Goal: Transaction & Acquisition: Purchase product/service

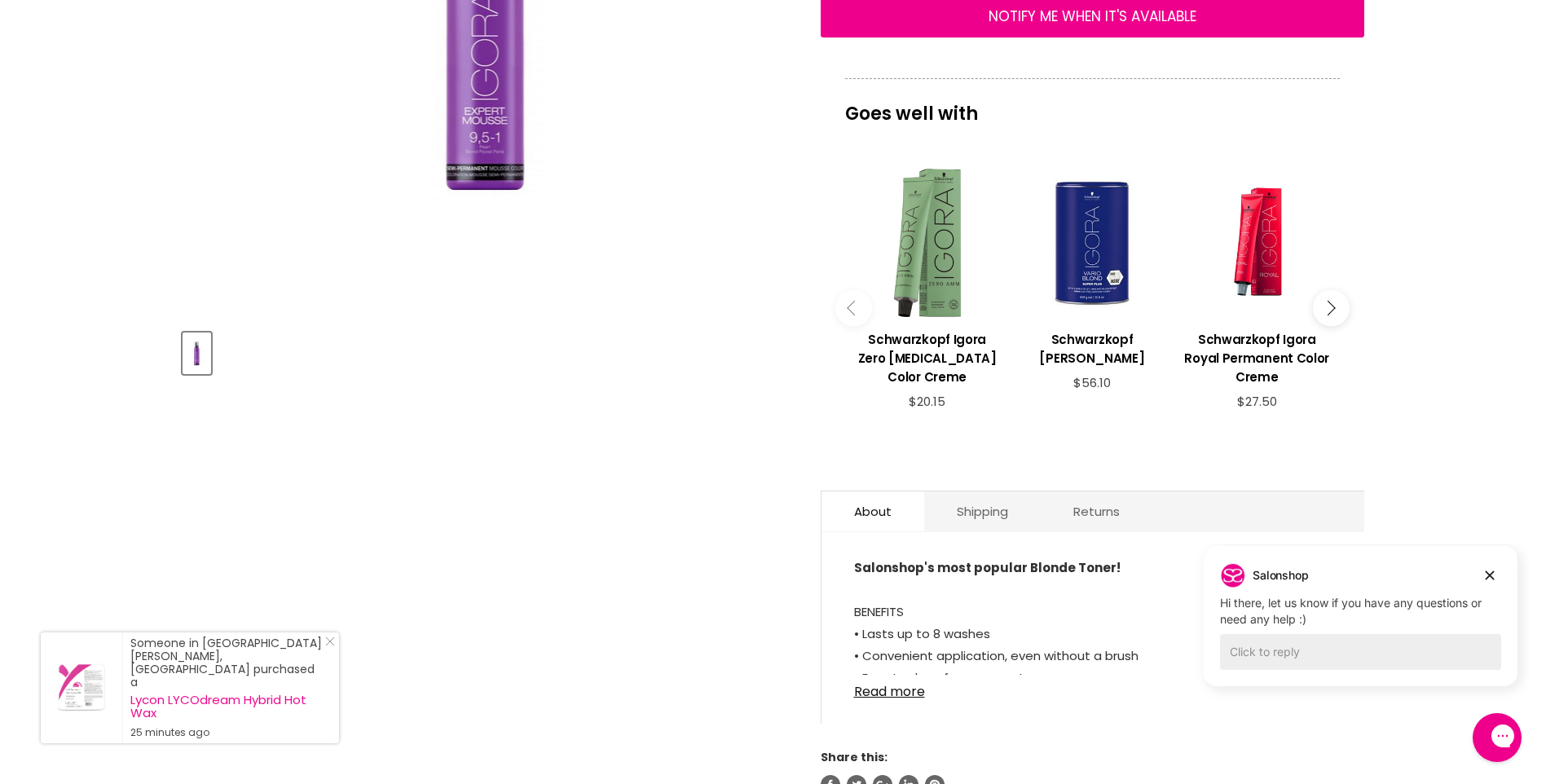
scroll to position [407, 0]
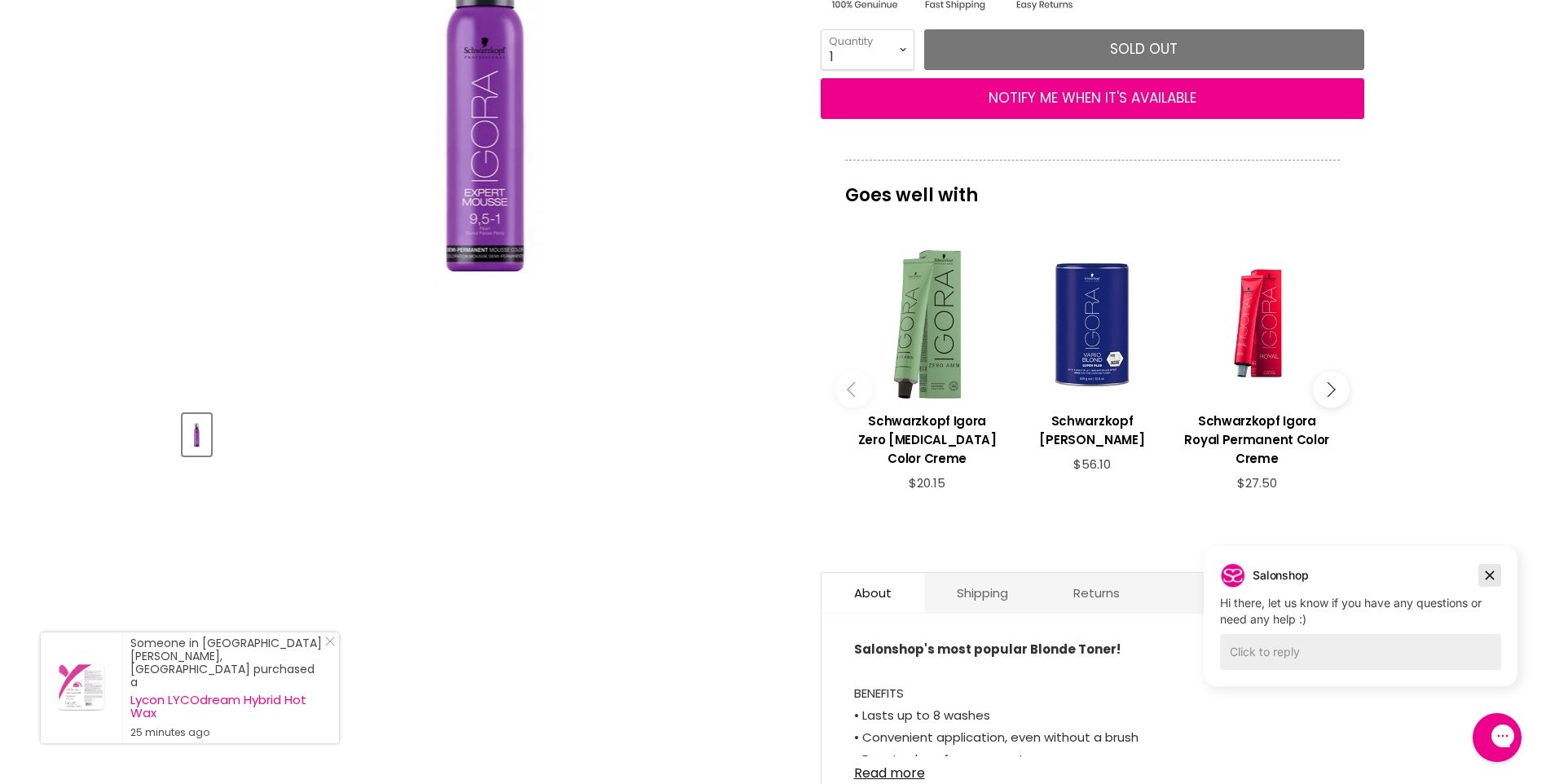
click at [1489, 571] on icon "Dismiss campaign" at bounding box center [1489, 575] width 16 height 20
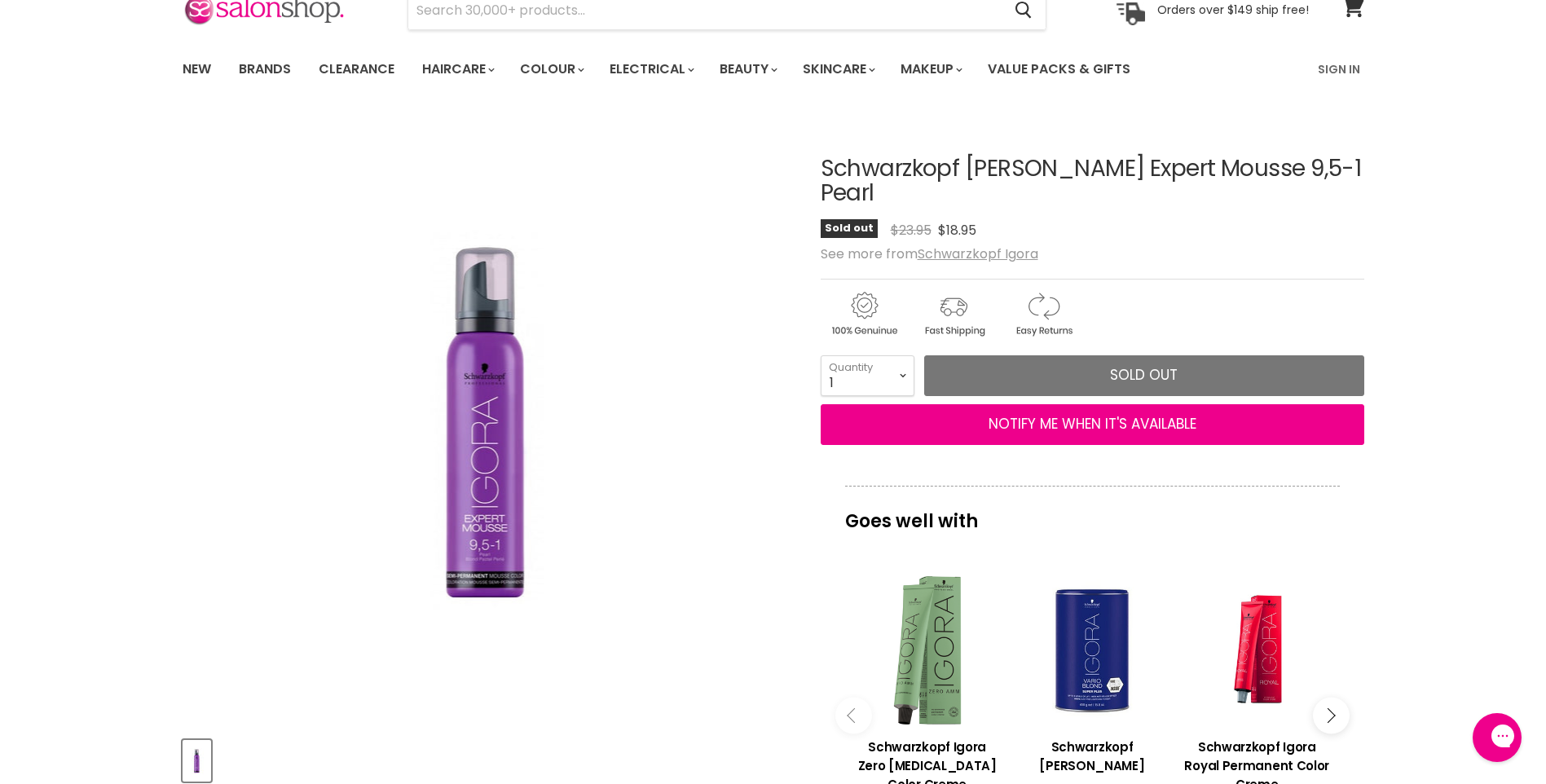
scroll to position [0, 0]
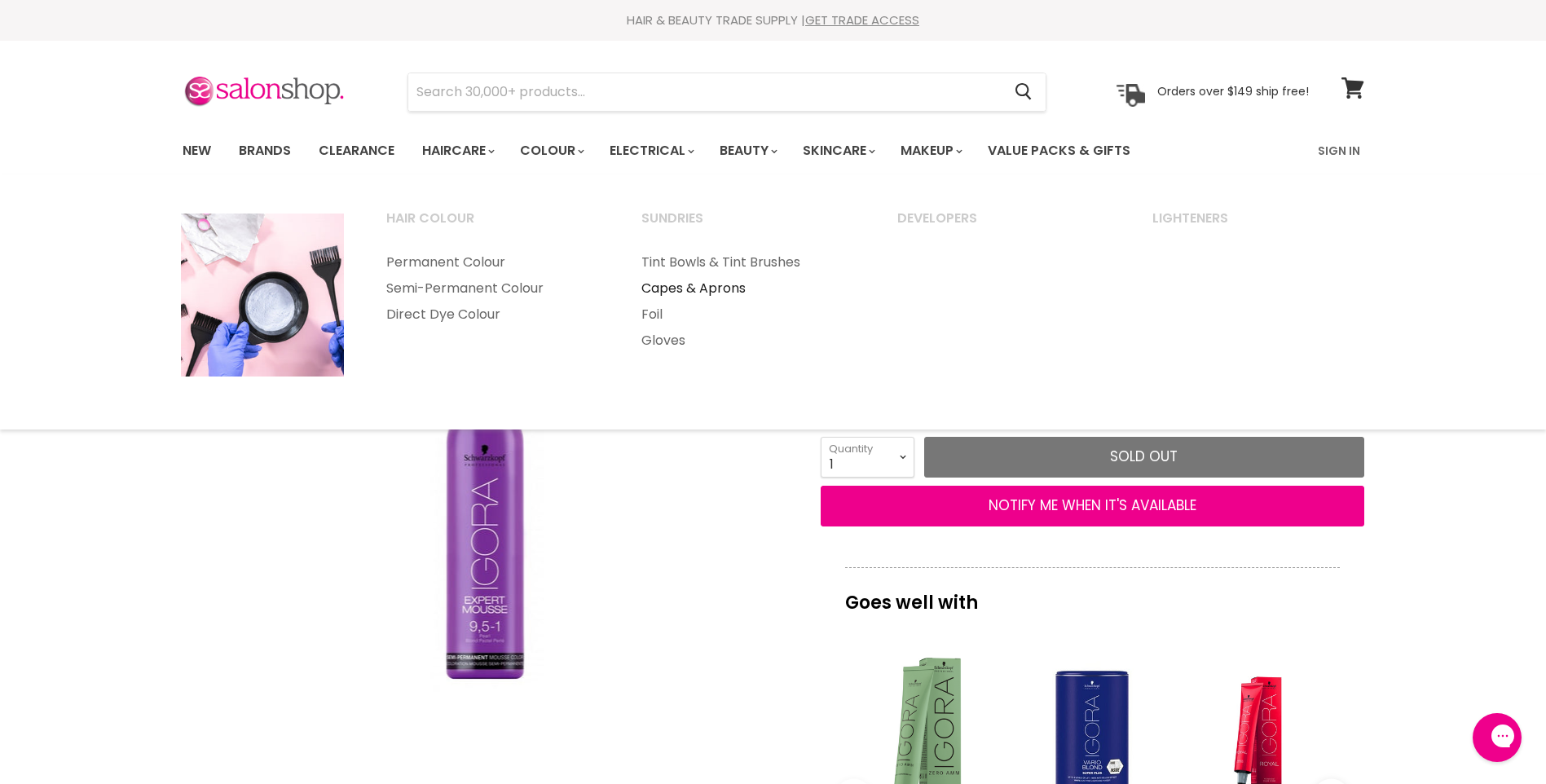
click at [721, 285] on link "Capes & Aprons" at bounding box center [747, 289] width 252 height 26
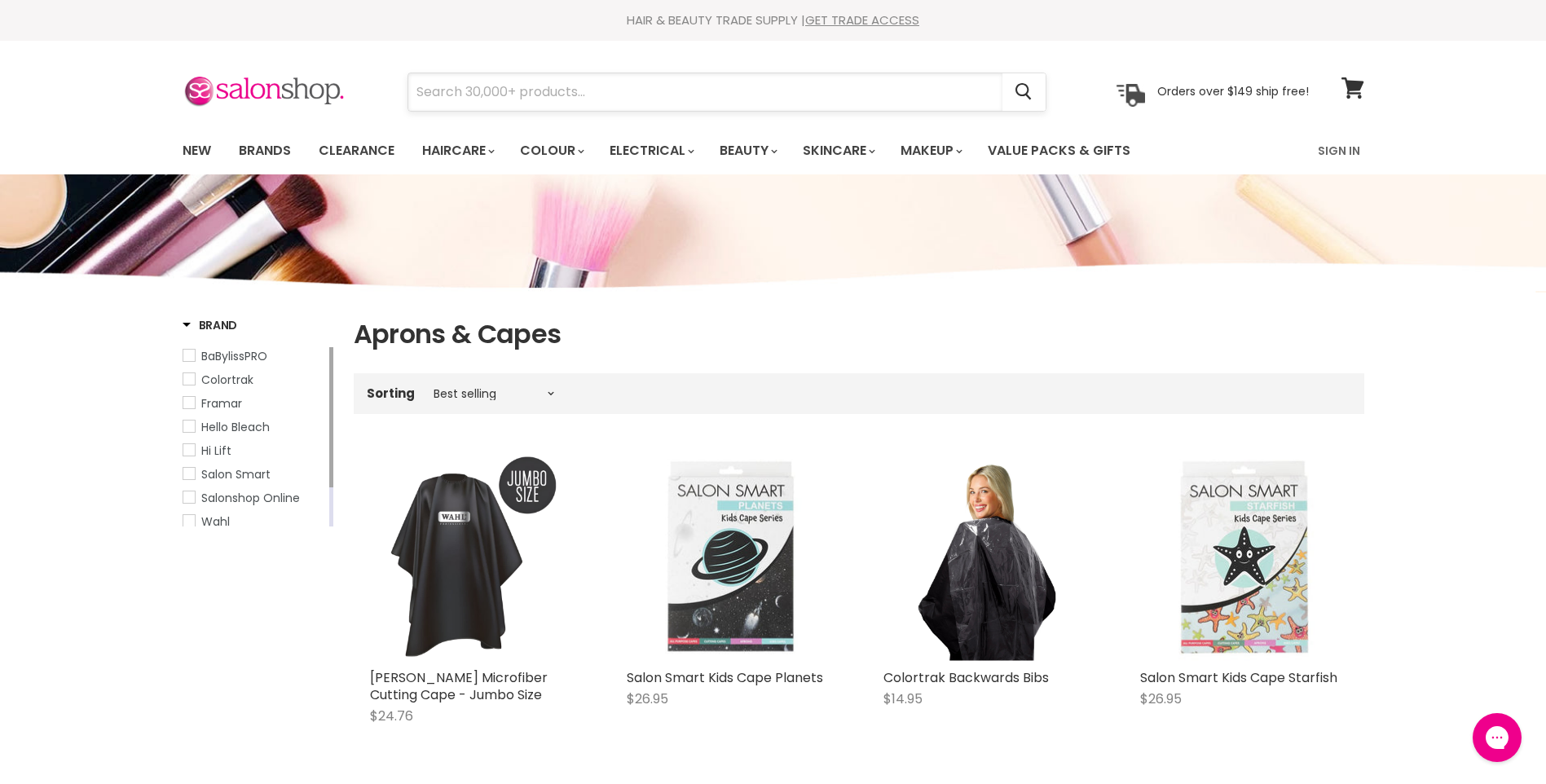
click at [448, 89] on input "Search" at bounding box center [705, 92] width 594 height 37
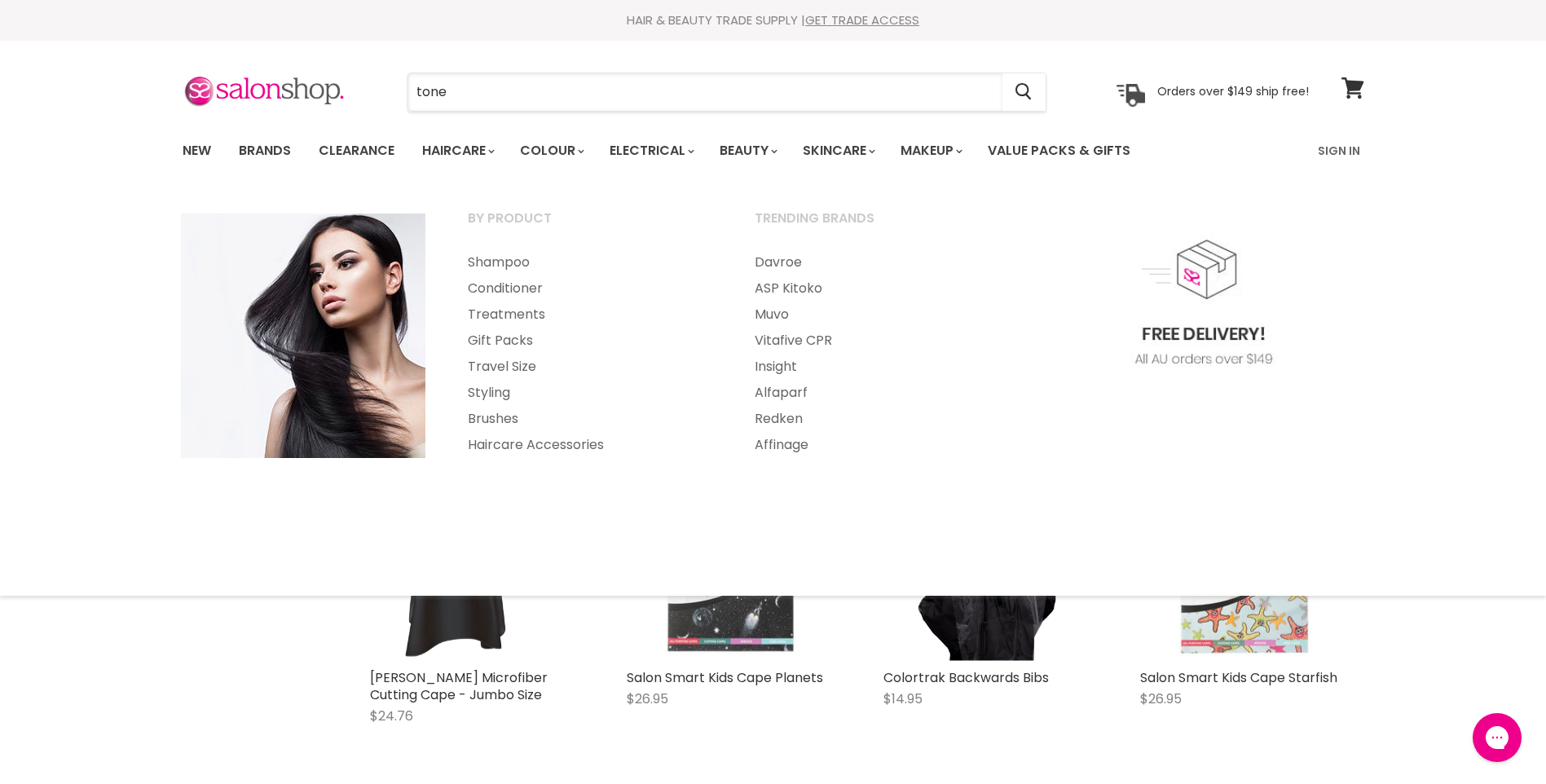
type input "toner"
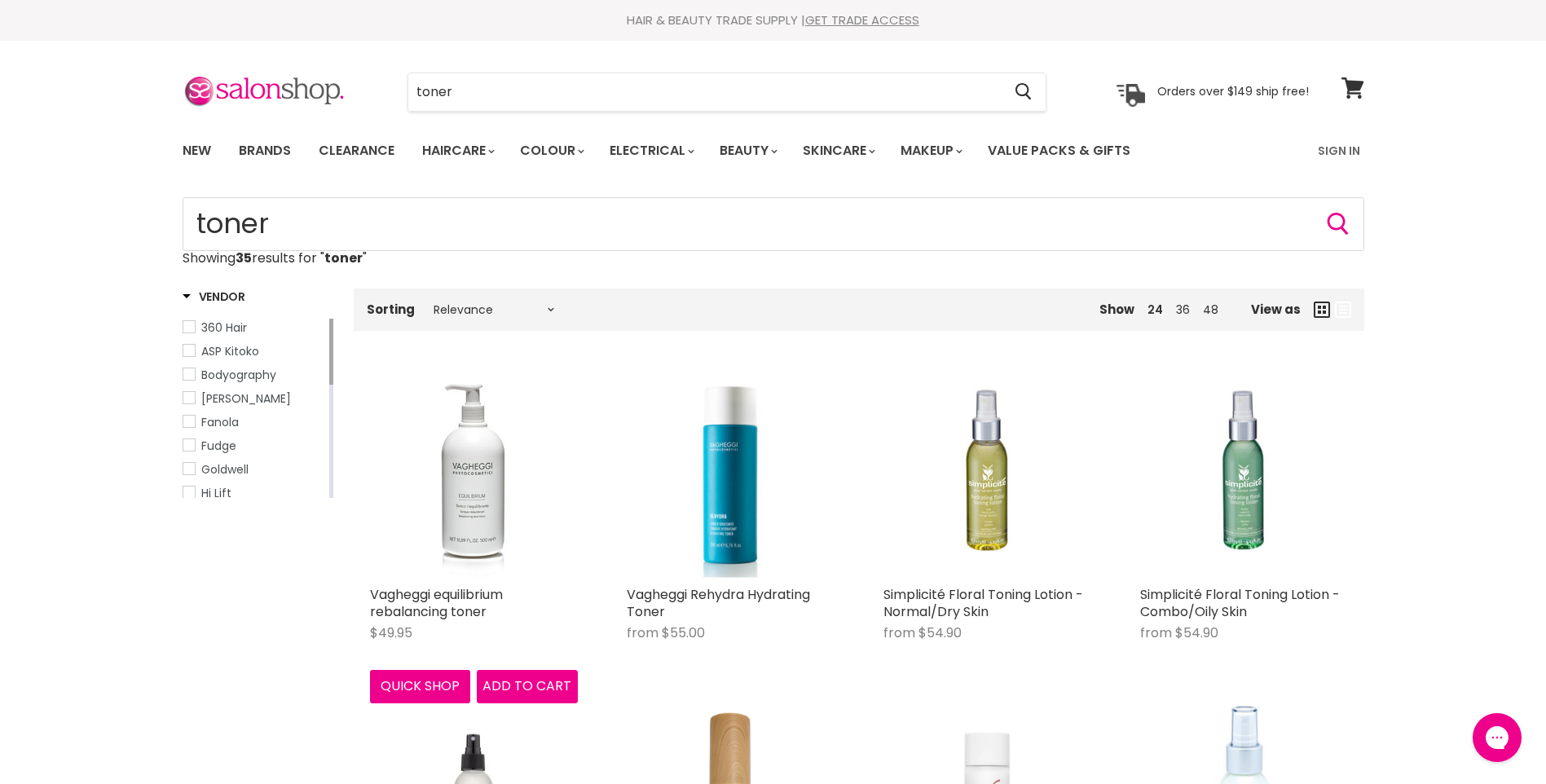
click at [466, 520] on img "Main content" at bounding box center [474, 474] width 208 height 207
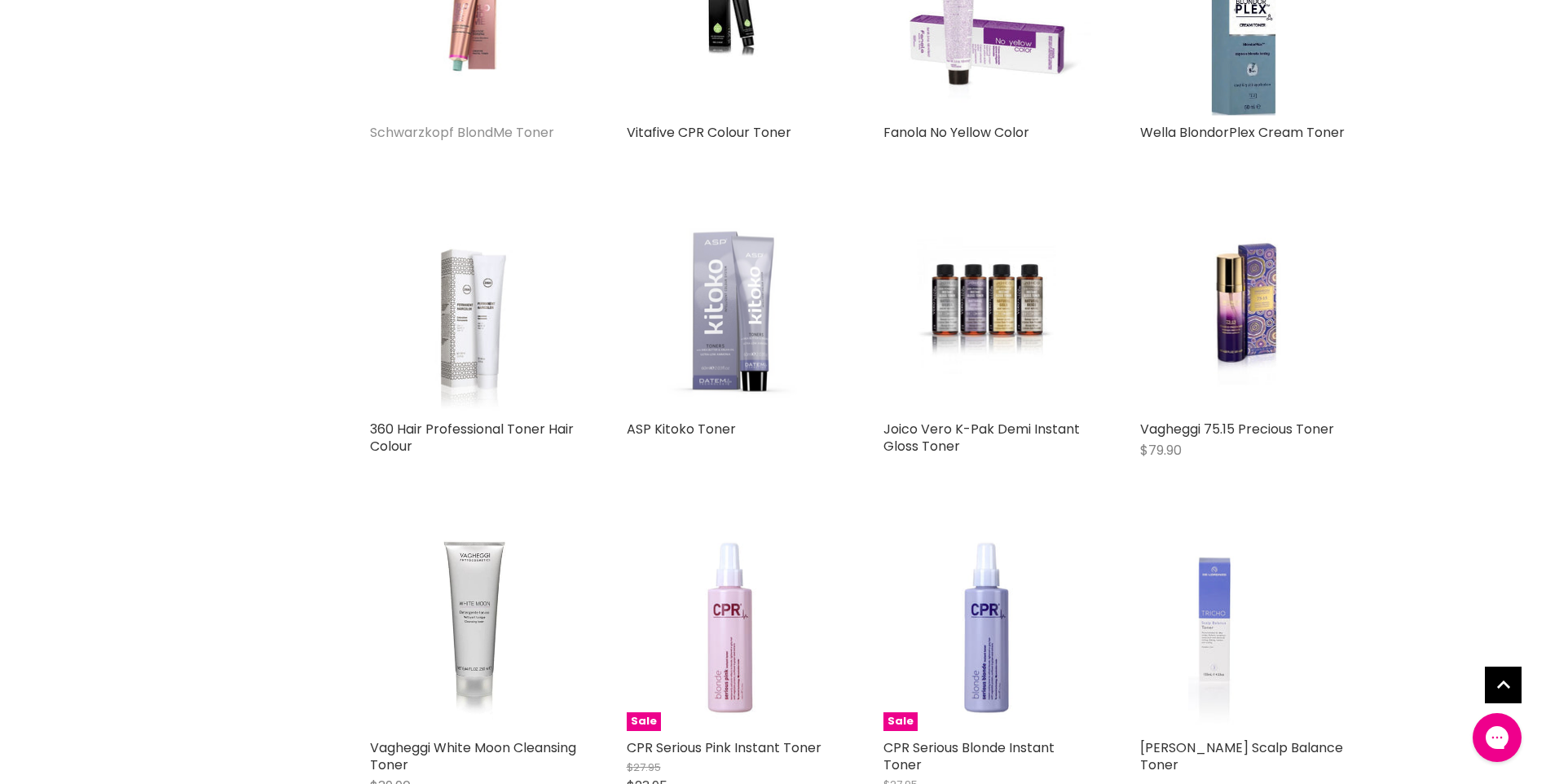
scroll to position [1249, 0]
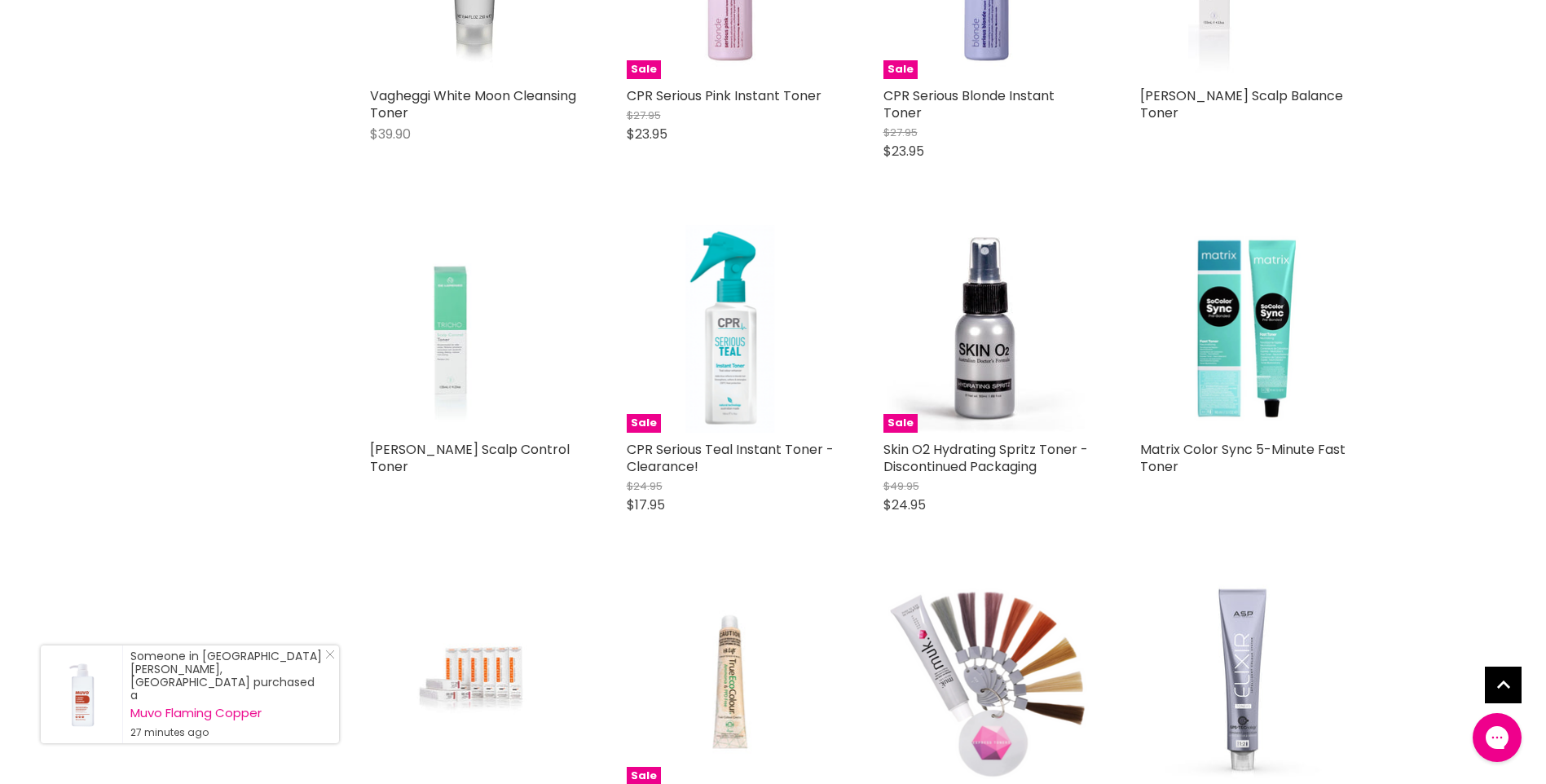
scroll to position [1902, 0]
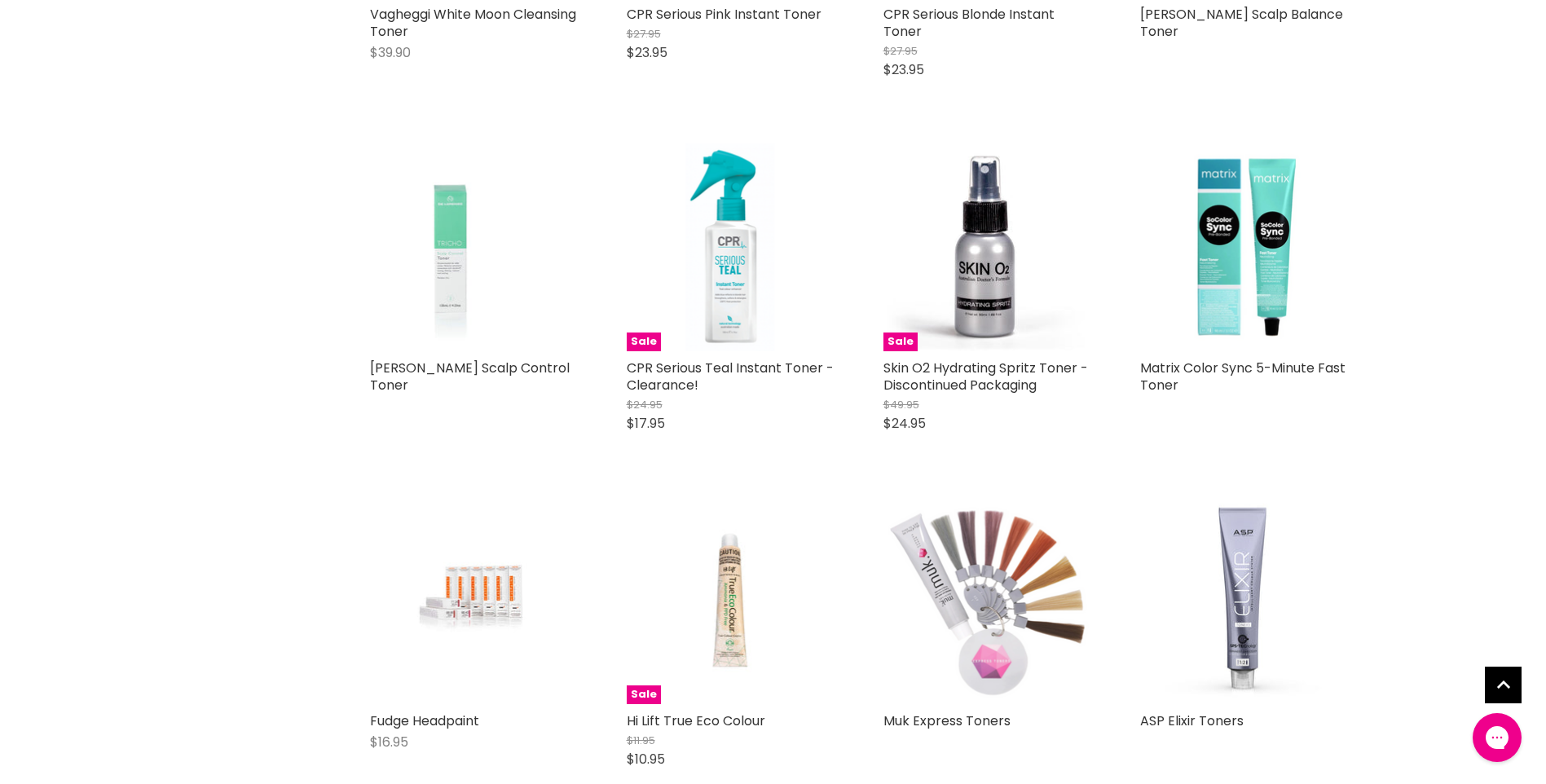
click at [970, 600] on img "Main content" at bounding box center [986, 600] width 207 height 207
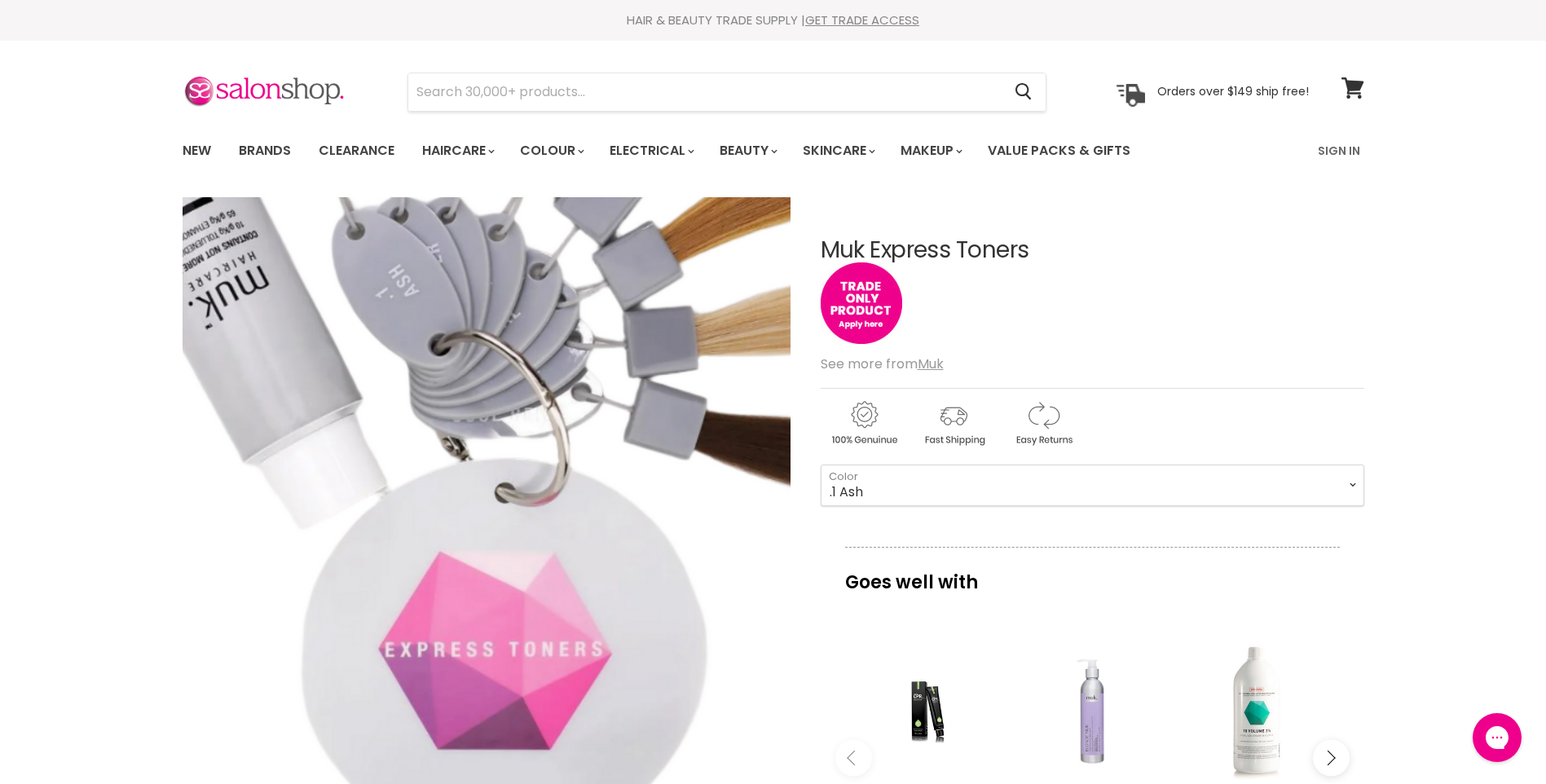
drag, startPoint x: 408, startPoint y: 378, endPoint x: 514, endPoint y: 670, distance: 310.6
click at [508, 694] on img "Muk Express Toners image. Click or Scroll to Zoom." at bounding box center [467, 295] width 1213 height 1217
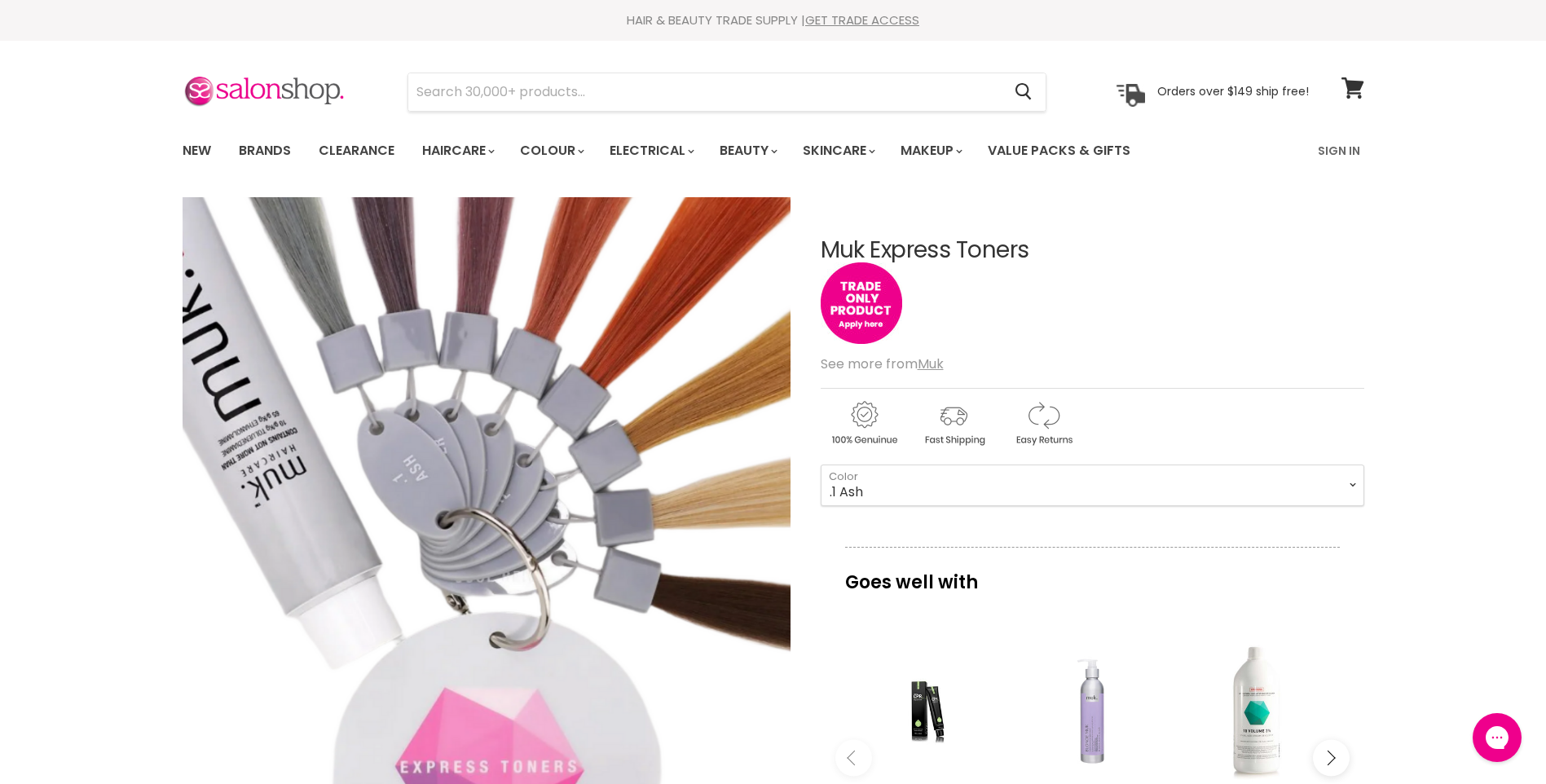
scroll to position [163, 0]
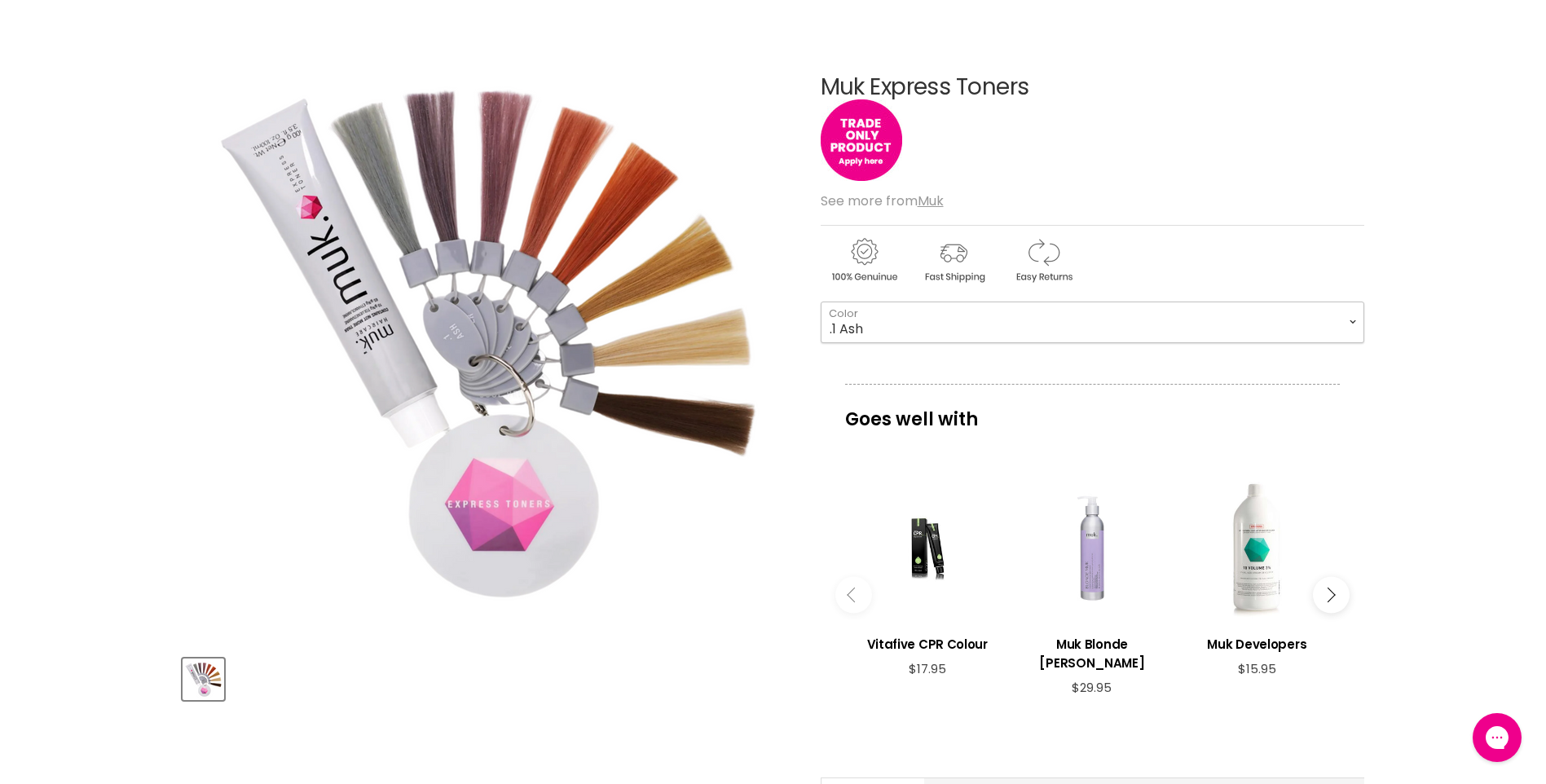
click at [955, 325] on select ".1 Ash .12 Smokey Silver .2 Lilac .57 Rose .42 Coral .37 Soft Gold .72 Pearl .0…" at bounding box center [1092, 322] width 543 height 41
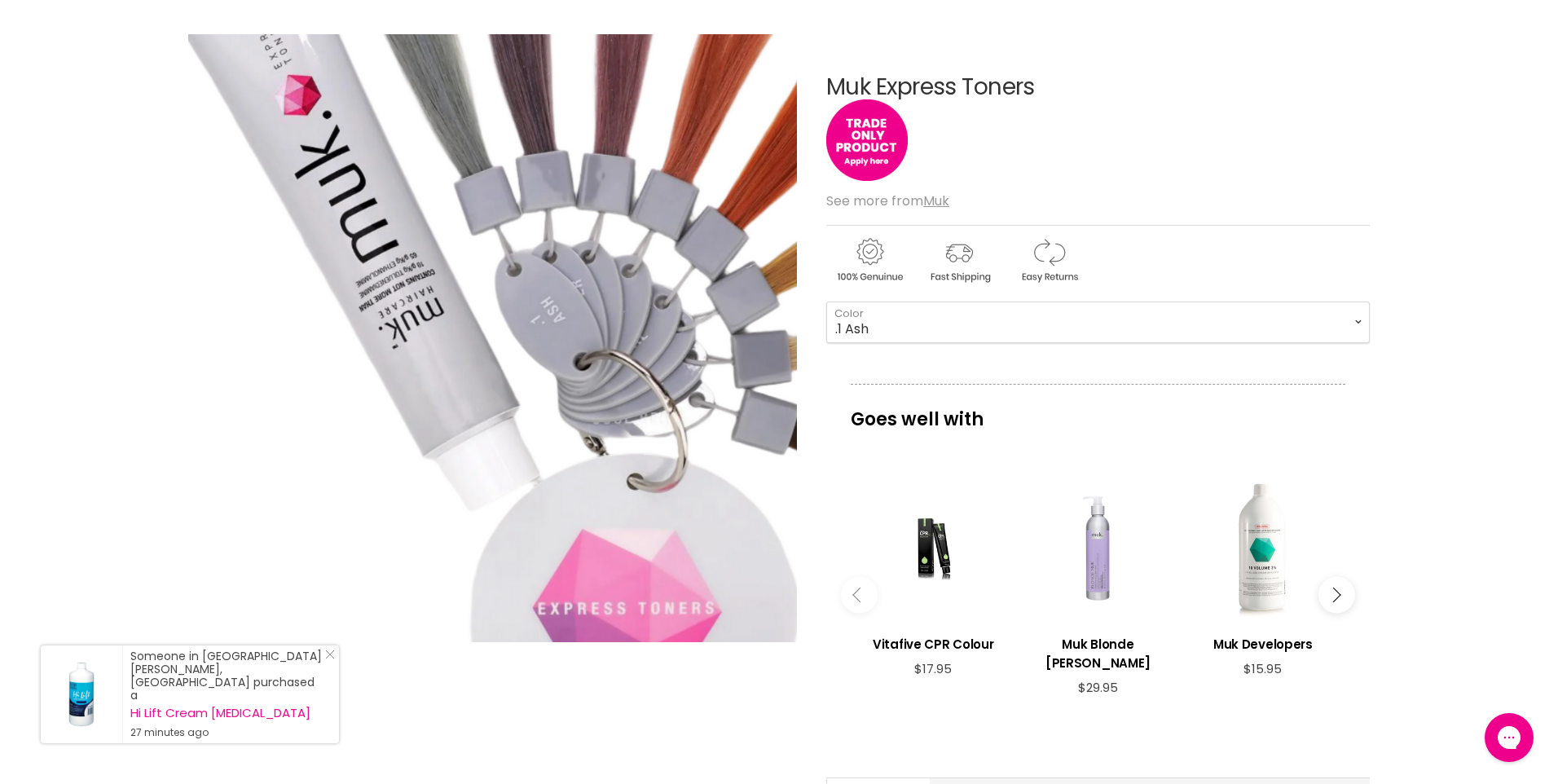
click at [310, 363] on img "Muk Express Toners image. Click or Scroll to Zoom." at bounding box center [603, 321] width 982 height 986
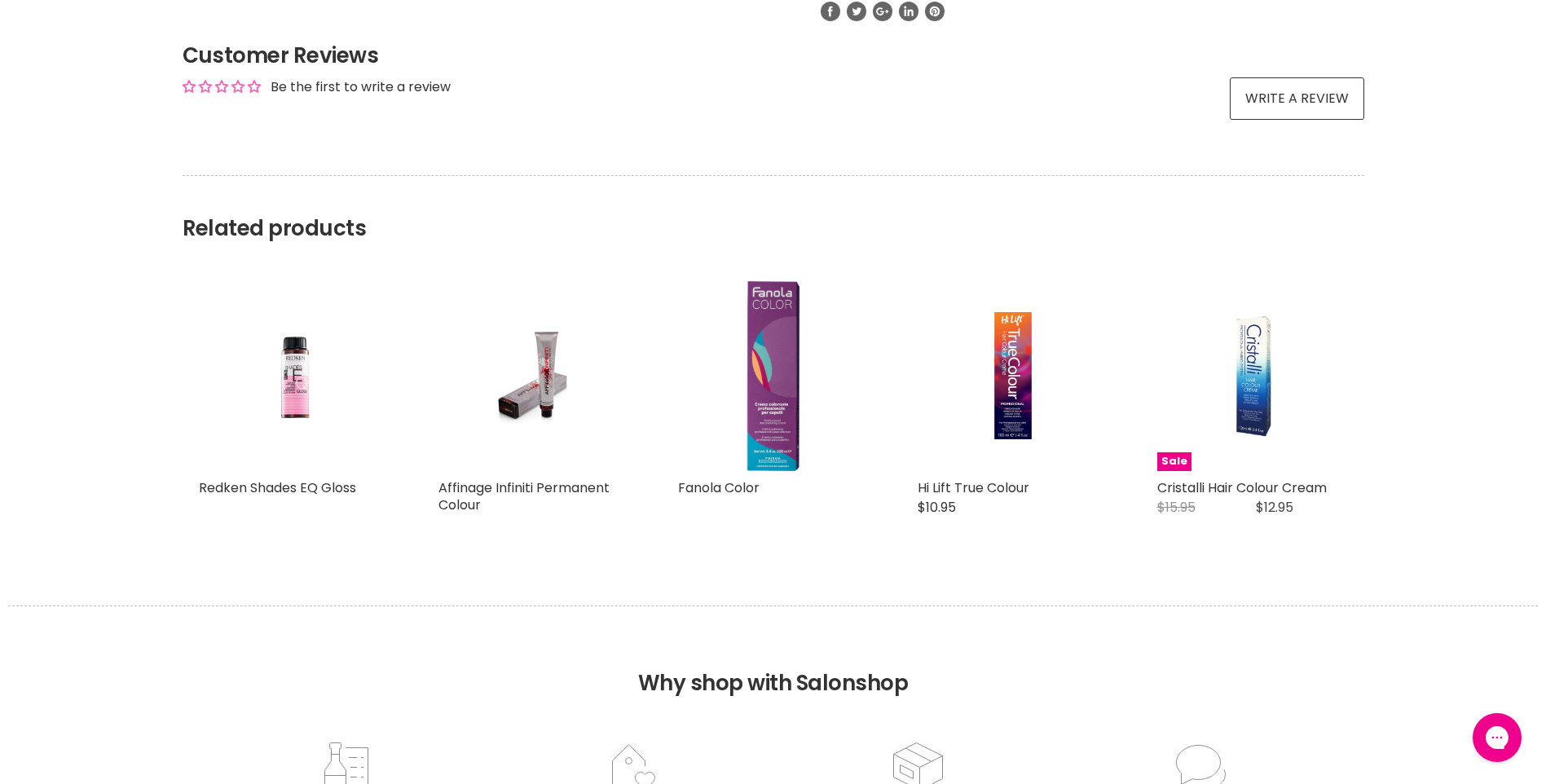
scroll to position [1059, 0]
